Goal: Information Seeking & Learning: Learn about a topic

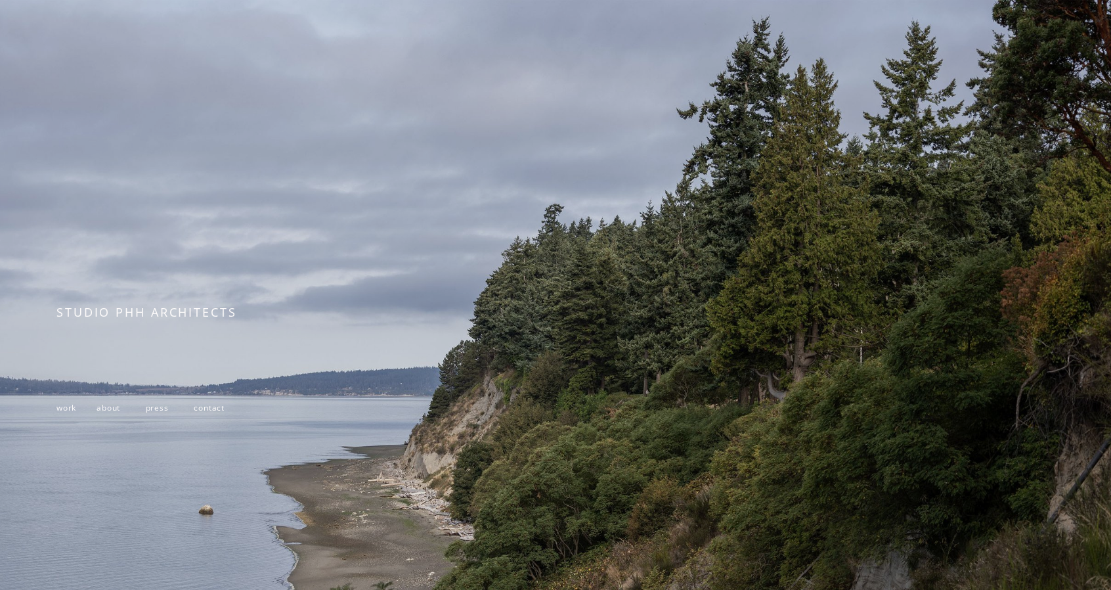
click at [63, 408] on span "work" at bounding box center [66, 407] width 20 height 11
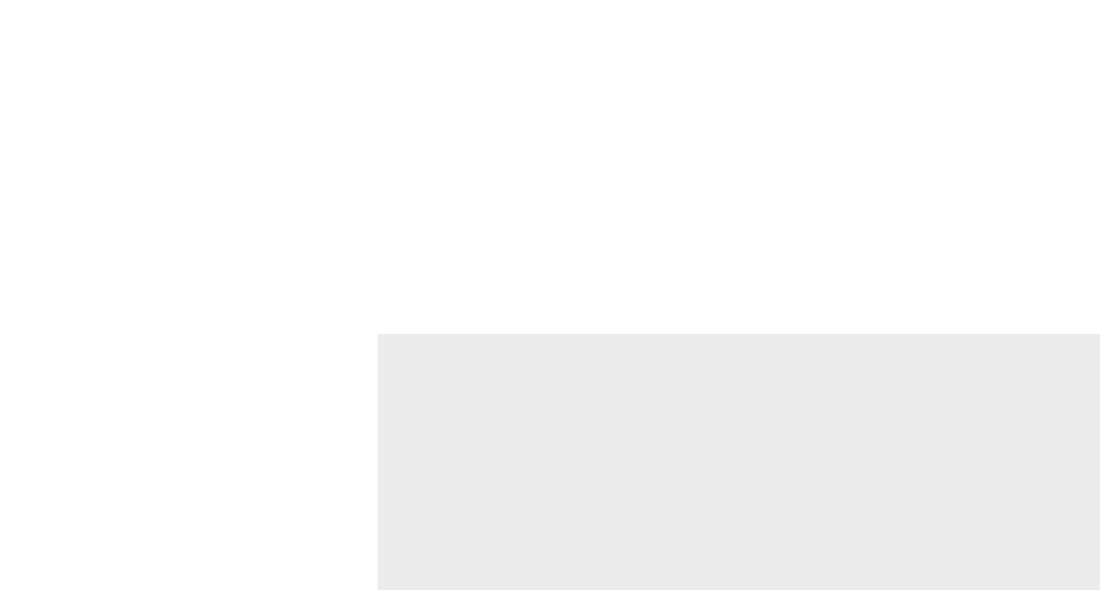
scroll to position [2166, 0]
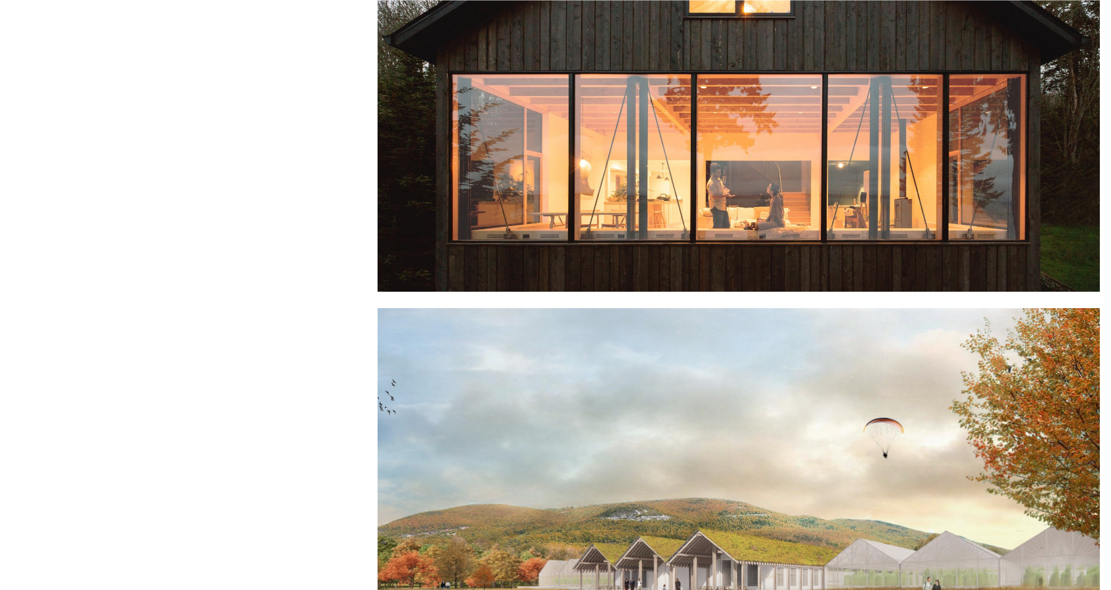
click at [691, 198] on div at bounding box center [738, 41] width 722 height 501
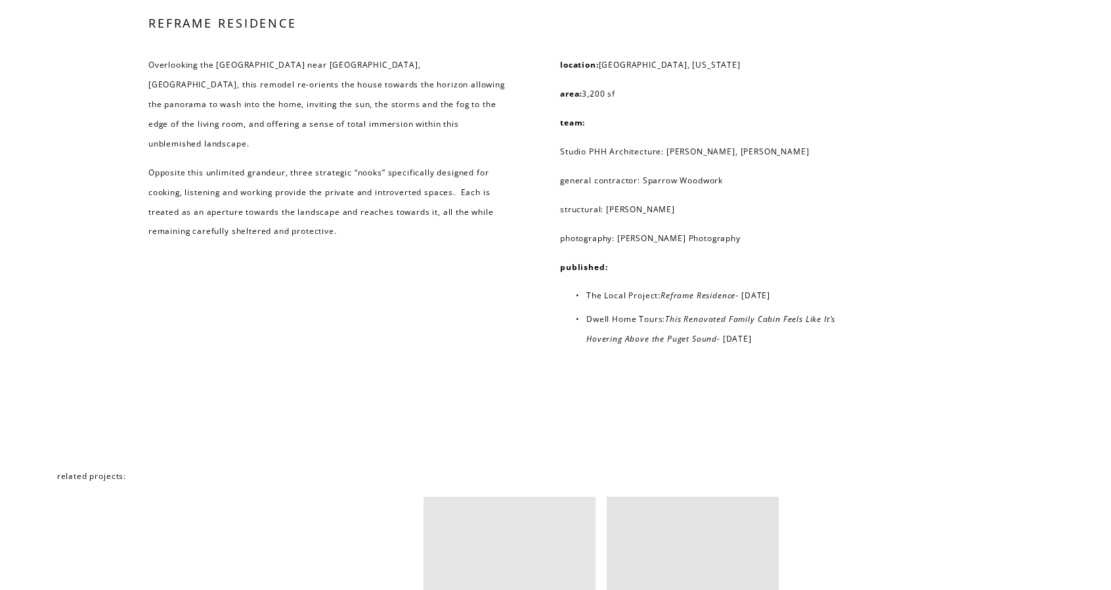
scroll to position [7869, 0]
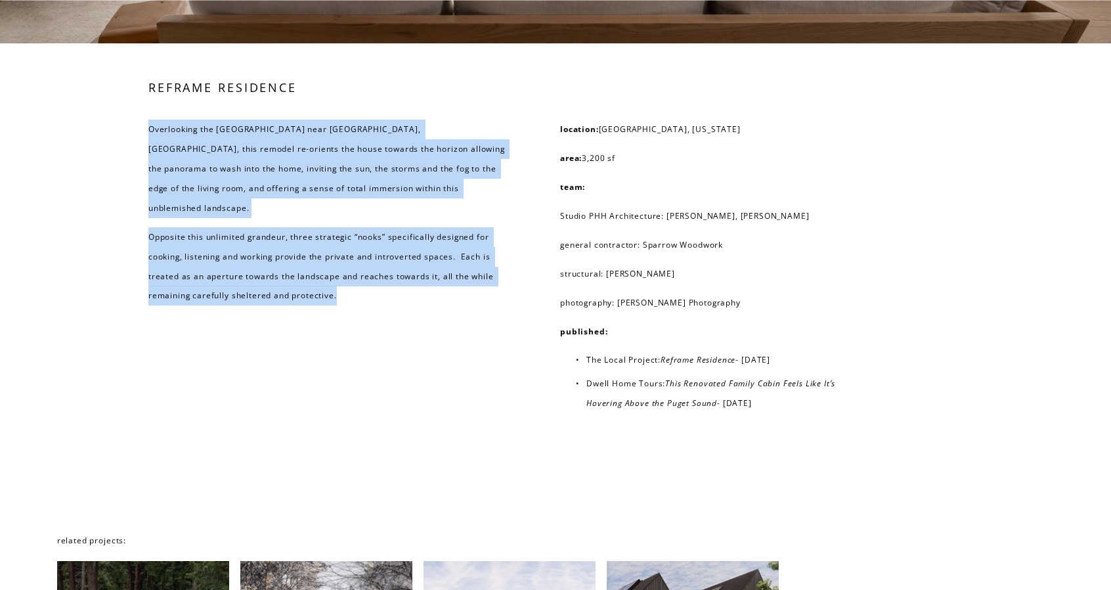
drag, startPoint x: 339, startPoint y: 320, endPoint x: 142, endPoint y: 169, distance: 247.8
click at [142, 169] on div "REFRAME RESIDENCE Overlooking the [GEOGRAPHIC_DATA] near [GEOGRAPHIC_DATA], [GE…" at bounding box center [555, 286] width 1111 height 414
copy div "Overlooking the [GEOGRAPHIC_DATA] near [GEOGRAPHIC_DATA], [GEOGRAPHIC_DATA], th…"
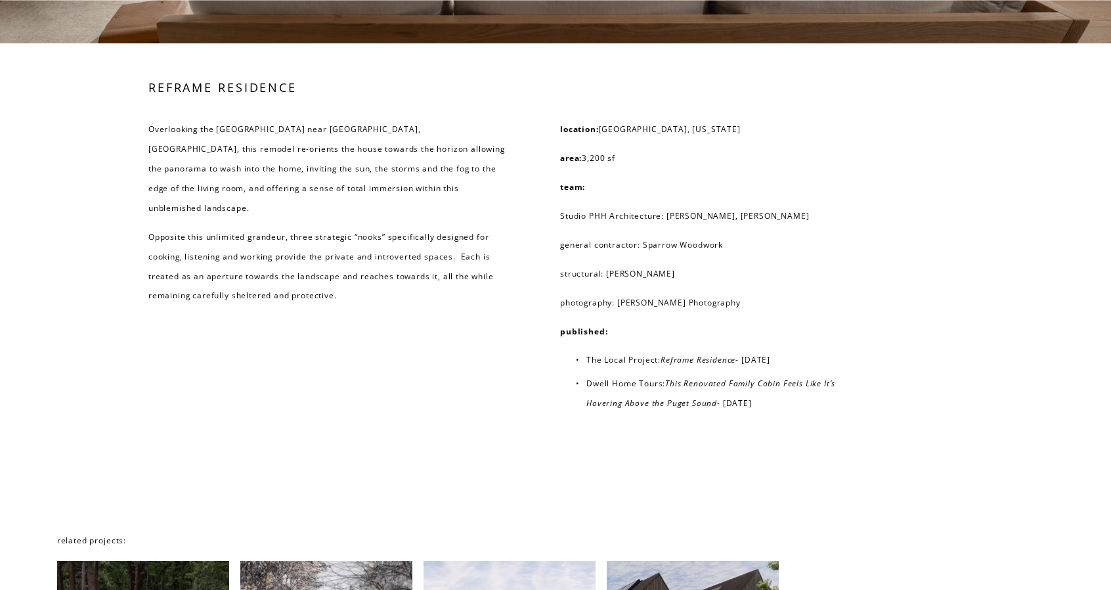
click at [404, 387] on div "REFRAME RESIDENCE Overlooking the [GEOGRAPHIC_DATA] near [GEOGRAPHIC_DATA], [GE…" at bounding box center [555, 286] width 1111 height 414
